Goal: Check status: Check status

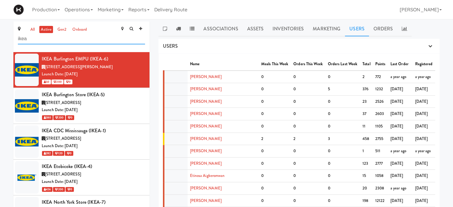
drag, startPoint x: 0, startPoint y: 0, endPoint x: 8, endPoint y: 39, distance: 39.9
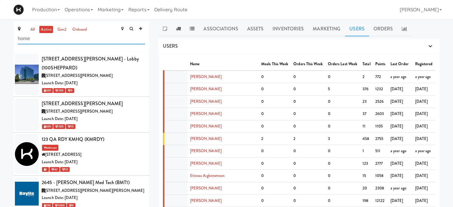
type input "home"
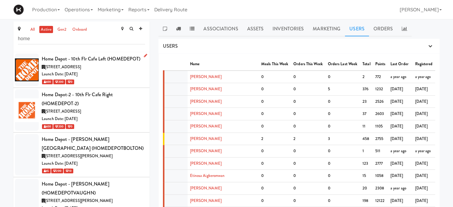
click at [104, 77] on div "Launch Date: [DATE]" at bounding box center [93, 74] width 103 height 7
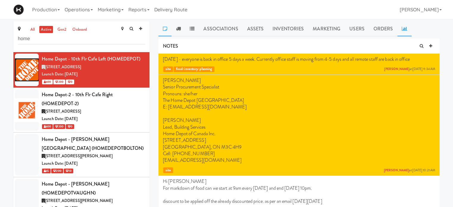
click at [407, 29] on link at bounding box center [404, 28] width 14 height 15
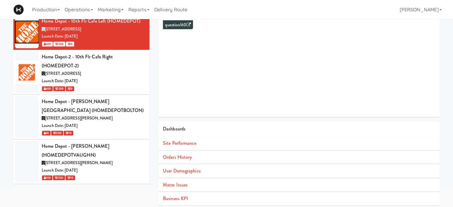
scroll to position [54, 0]
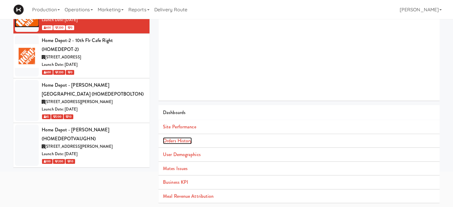
click at [182, 138] on link "Orders History" at bounding box center [177, 140] width 29 height 7
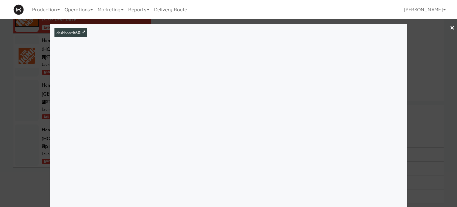
click at [450, 27] on link "×" at bounding box center [452, 28] width 5 height 18
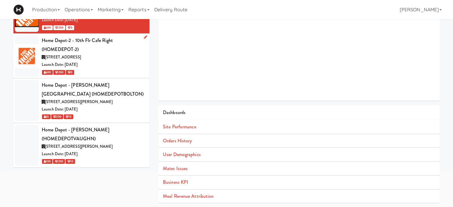
click at [125, 67] on div "Launch Date: [DATE]" at bounding box center [93, 64] width 103 height 7
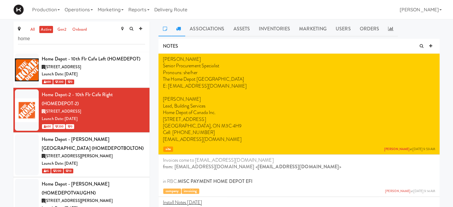
click at [180, 29] on icon at bounding box center [178, 28] width 5 height 5
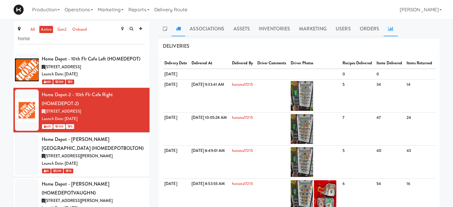
click at [388, 29] on icon at bounding box center [390, 28] width 5 height 5
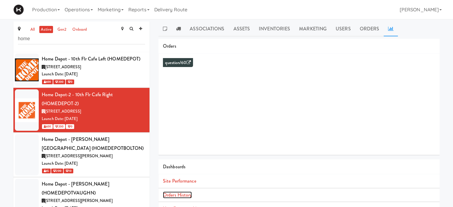
click at [180, 194] on link "Orders History" at bounding box center [177, 194] width 29 height 7
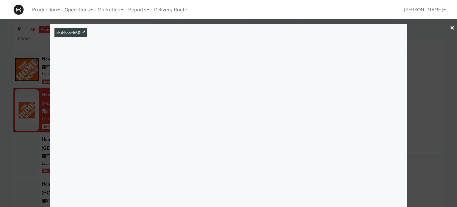
click at [450, 26] on link "×" at bounding box center [452, 28] width 5 height 18
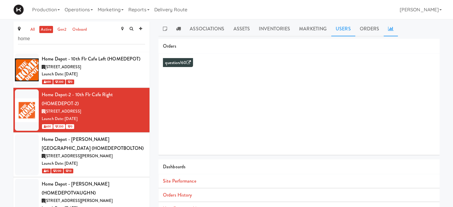
click at [338, 26] on link "Users" at bounding box center [343, 28] width 24 height 15
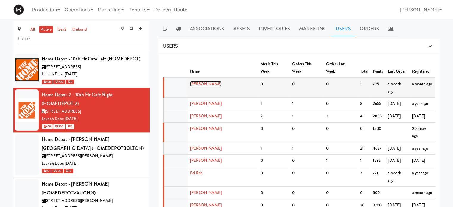
click at [205, 81] on link "[PERSON_NAME]" at bounding box center [206, 84] width 32 height 6
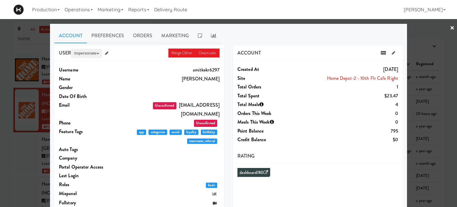
click at [82, 51] on button "Impersonate" at bounding box center [86, 53] width 31 height 9
click at [78, 65] on link "on App" at bounding box center [96, 64] width 50 height 11
click at [450, 28] on link "×" at bounding box center [452, 28] width 5 height 18
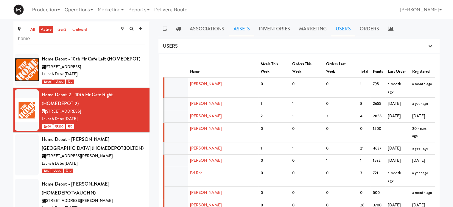
click at [242, 34] on link "Assets" at bounding box center [242, 28] width 26 height 15
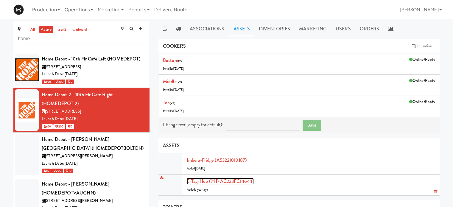
click at [196, 183] on link "E-tag-hub ((*H) AC233FC14644)" at bounding box center [220, 181] width 67 height 7
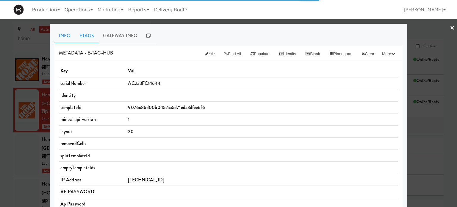
click at [88, 33] on link "Etags" at bounding box center [87, 35] width 24 height 15
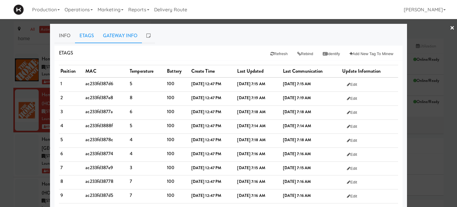
click at [113, 34] on link "Gateway Info" at bounding box center [120, 35] width 43 height 15
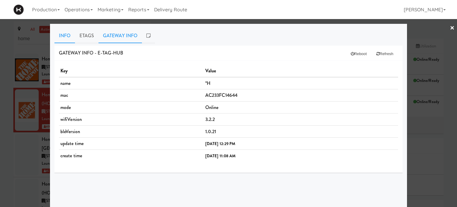
click at [63, 37] on link "Info" at bounding box center [64, 35] width 21 height 15
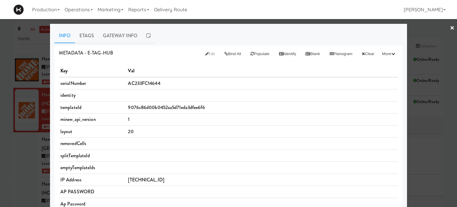
click at [450, 30] on link "×" at bounding box center [452, 28] width 5 height 18
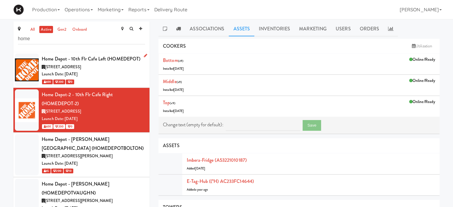
click at [108, 73] on div "Launch Date: [DATE]" at bounding box center [93, 74] width 103 height 7
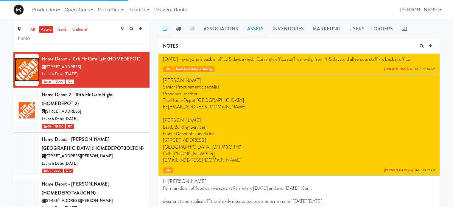
click at [259, 29] on link "Assets" at bounding box center [256, 28] width 26 height 15
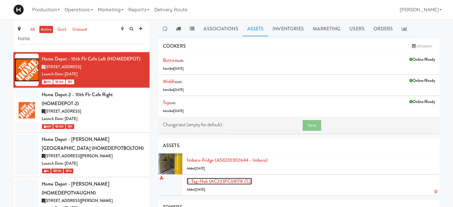
click at [204, 180] on link "E-tag-hub (AC233FC08178 (%))" at bounding box center [219, 181] width 65 height 7
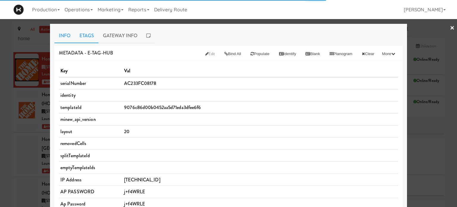
click at [84, 32] on link "Etags" at bounding box center [87, 35] width 24 height 15
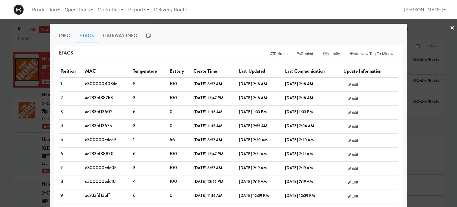
click at [450, 26] on link "×" at bounding box center [452, 28] width 5 height 18
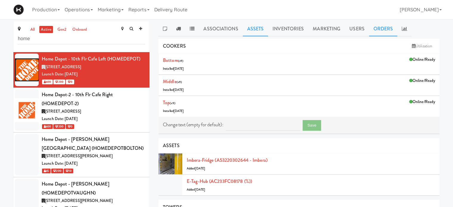
click at [383, 29] on link "Orders" at bounding box center [383, 28] width 29 height 15
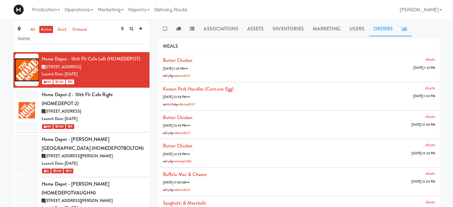
click at [405, 28] on icon at bounding box center [404, 28] width 5 height 5
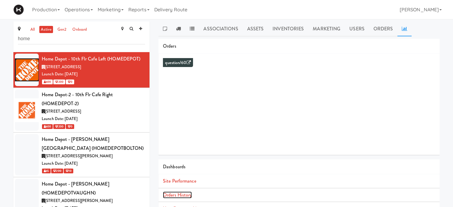
click at [185, 191] on link "Orders History" at bounding box center [177, 194] width 29 height 7
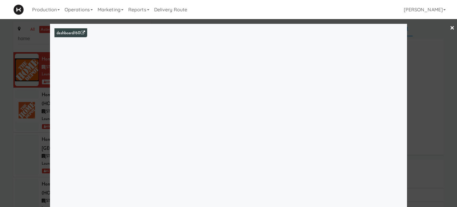
click at [450, 28] on div at bounding box center [228, 103] width 457 height 207
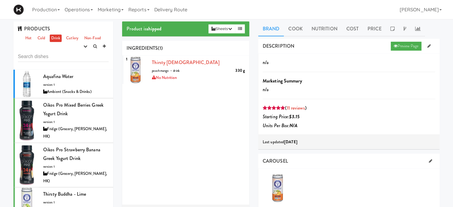
scroll to position [146, 0]
